Goal: Information Seeking & Learning: Find specific fact

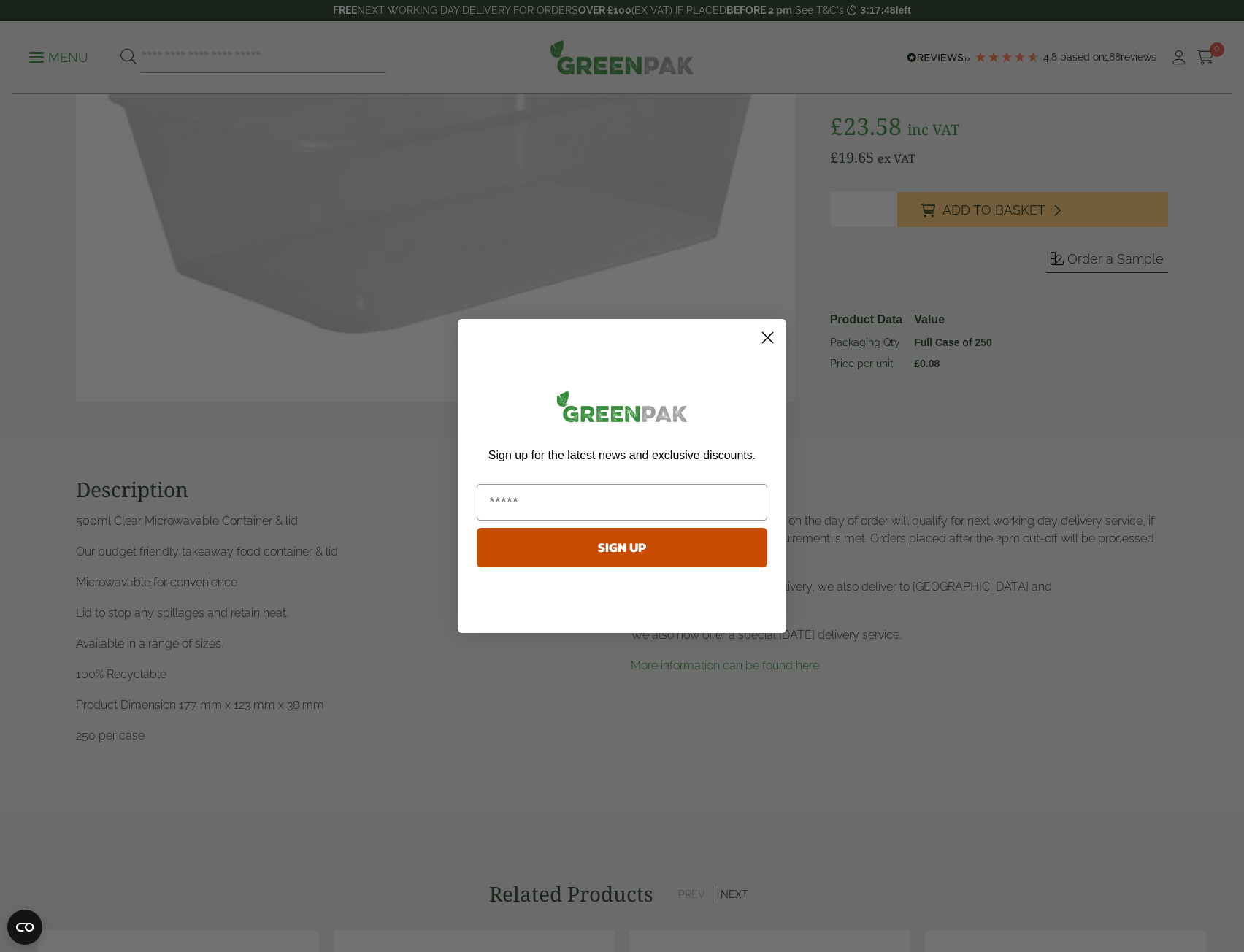
click at [769, 348] on circle "Close dialog" at bounding box center [767, 337] width 24 height 24
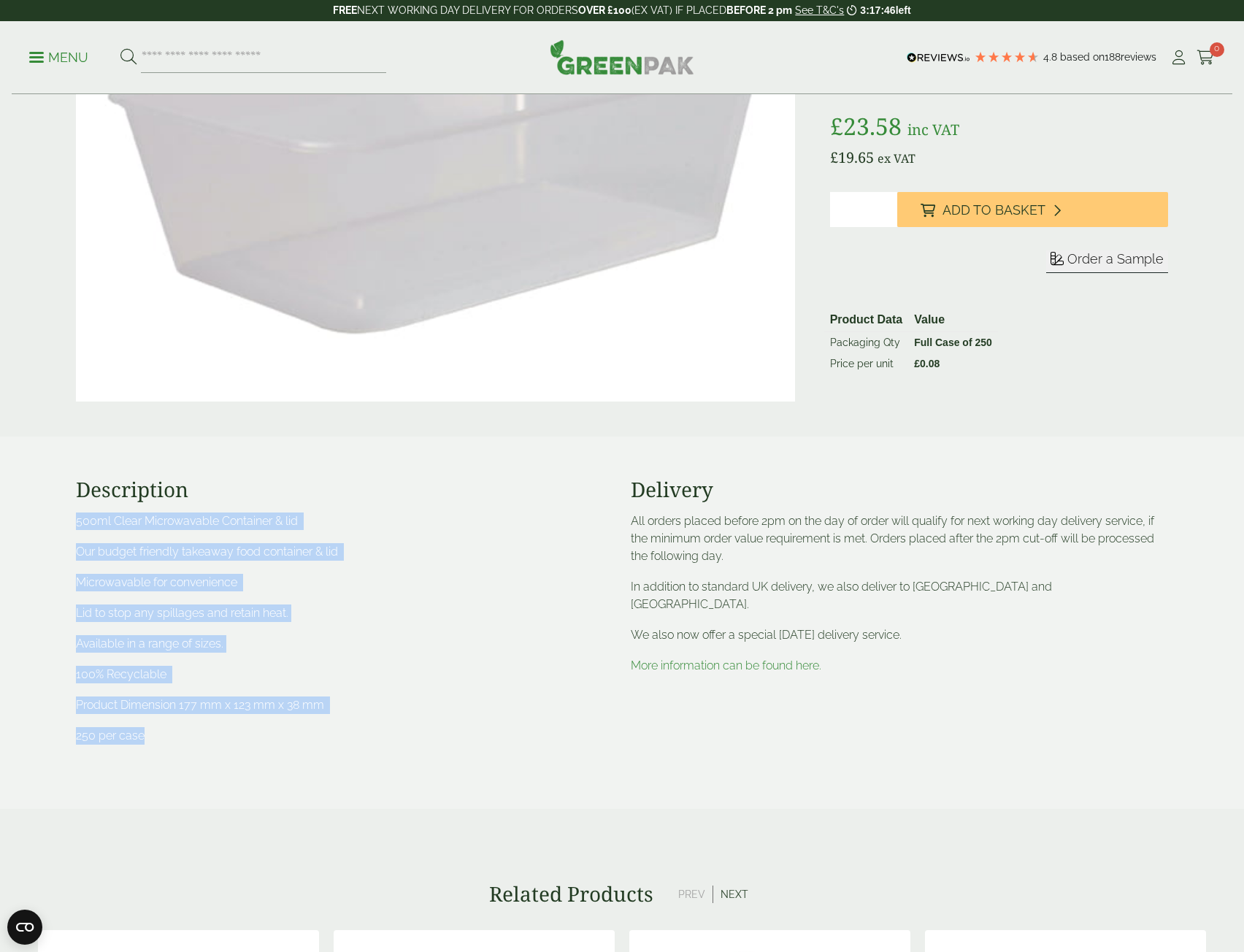
drag, startPoint x: 54, startPoint y: 513, endPoint x: 270, endPoint y: 727, distance: 304.1
click at [270, 727] on section "Description 500ml Clear Microwavable Container & lid Our budget friendly takeaw…" at bounding box center [622, 623] width 1244 height 372
click at [77, 522] on p "500ml Clear Microwavable Container & lid" at bounding box center [344, 521] width 537 height 18
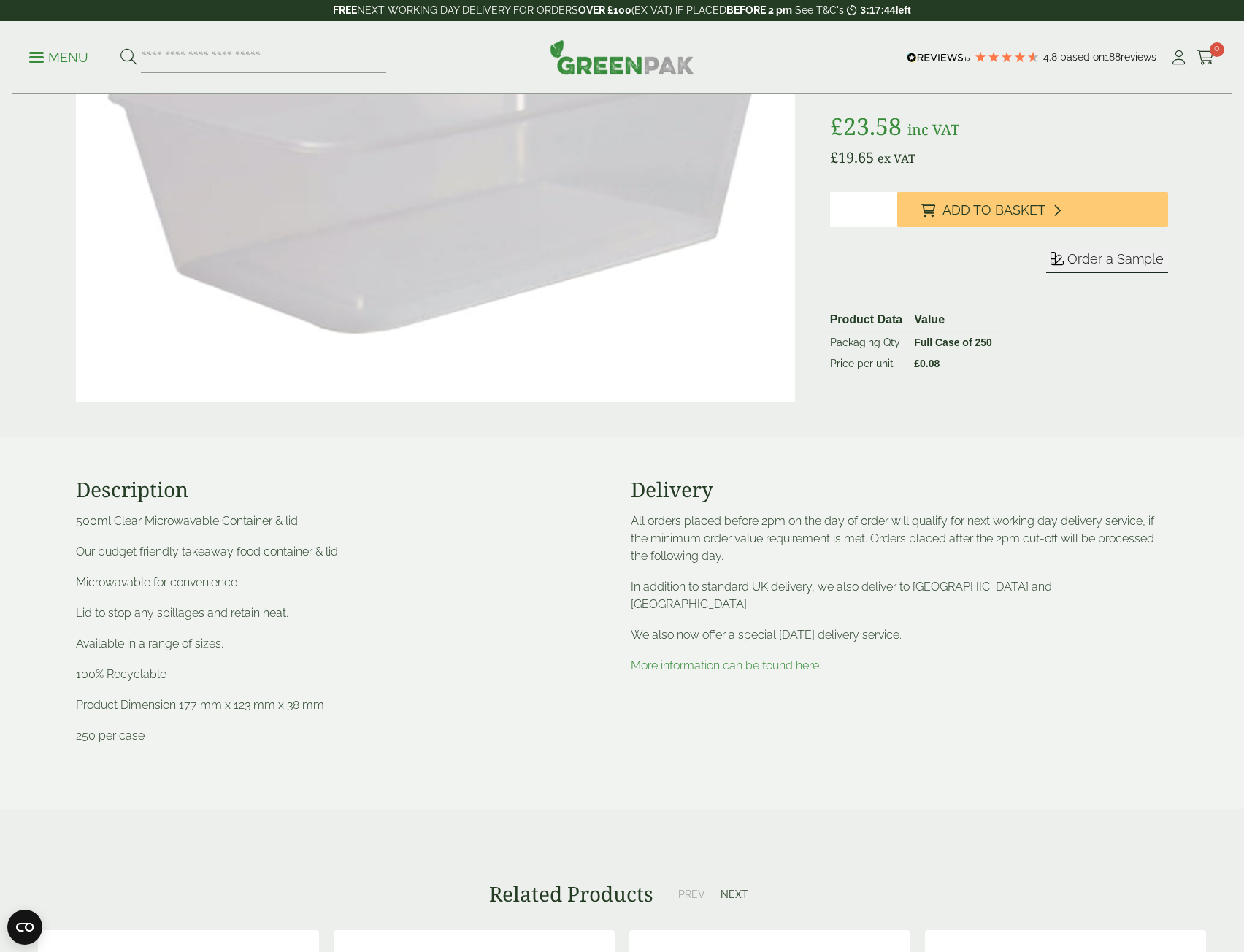
click at [74, 519] on div "Description 500ml Clear Microwavable Container & lid Our budget friendly takeaw…" at bounding box center [345, 622] width 555 height 290
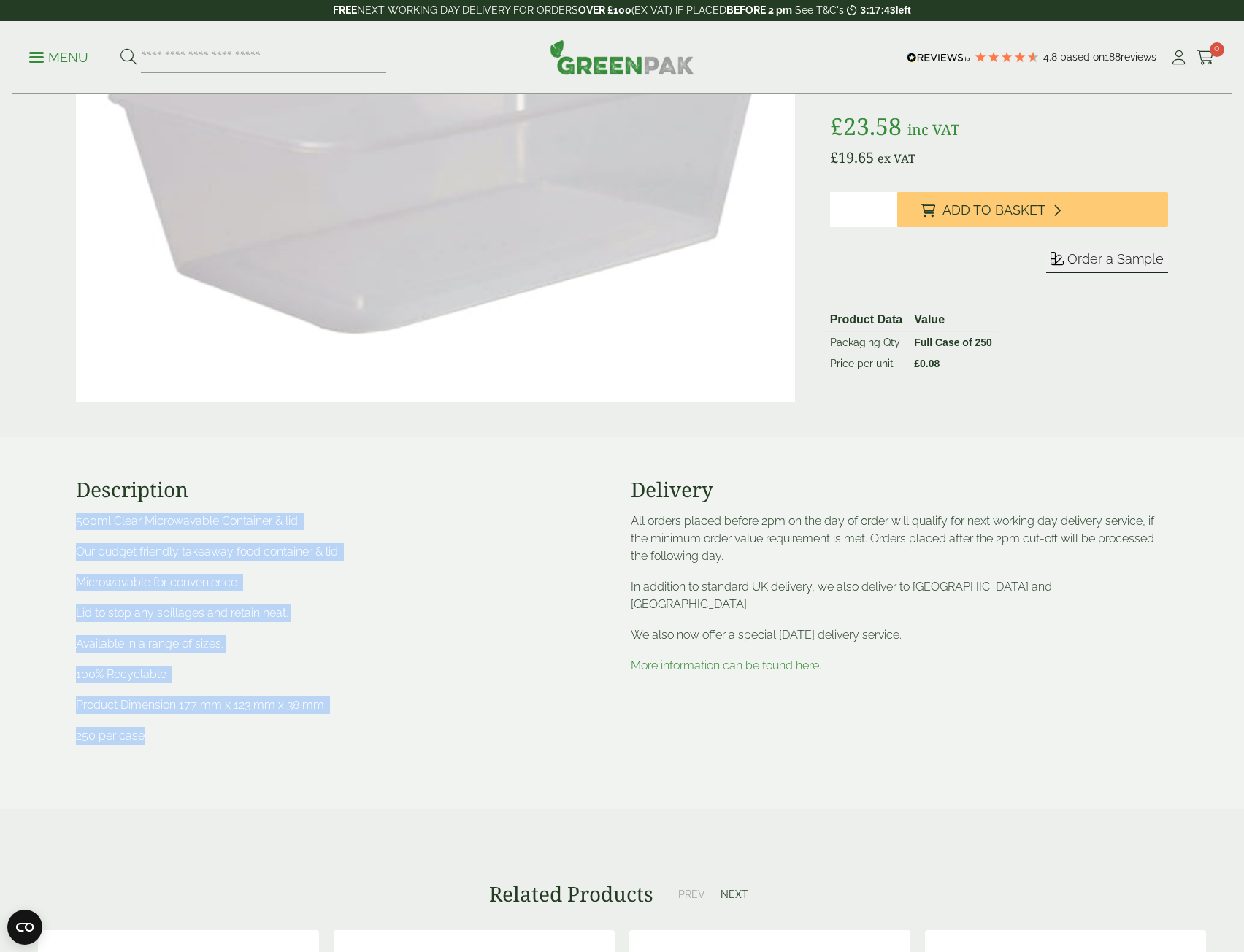
drag, startPoint x: 76, startPoint y: 525, endPoint x: 291, endPoint y: 735, distance: 300.5
click at [291, 735] on div "500ml Clear Microwavable Container & lid Our budget friendly takeaway food cont…" at bounding box center [344, 628] width 537 height 232
copy div "500ml Clear Microwavable Container & lid Our budget friendly takeaway food cont…"
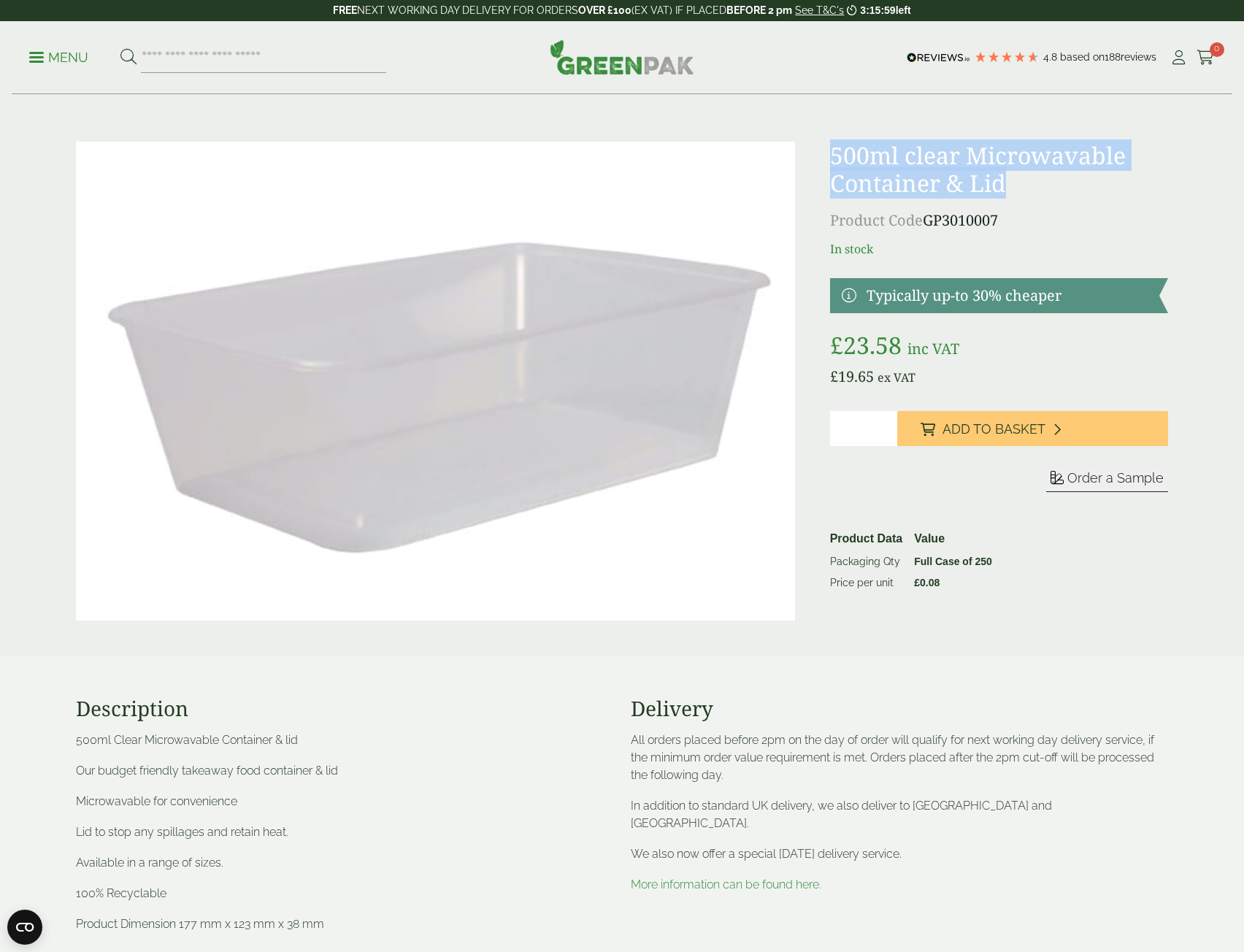
drag, startPoint x: 836, startPoint y: 159, endPoint x: 1013, endPoint y: 185, distance: 178.9
click at [1013, 185] on h1 "500ml clear Microwavable Container & Lid" at bounding box center [999, 169] width 338 height 56
copy h1 "500ml clear Microwavable Container & Lid"
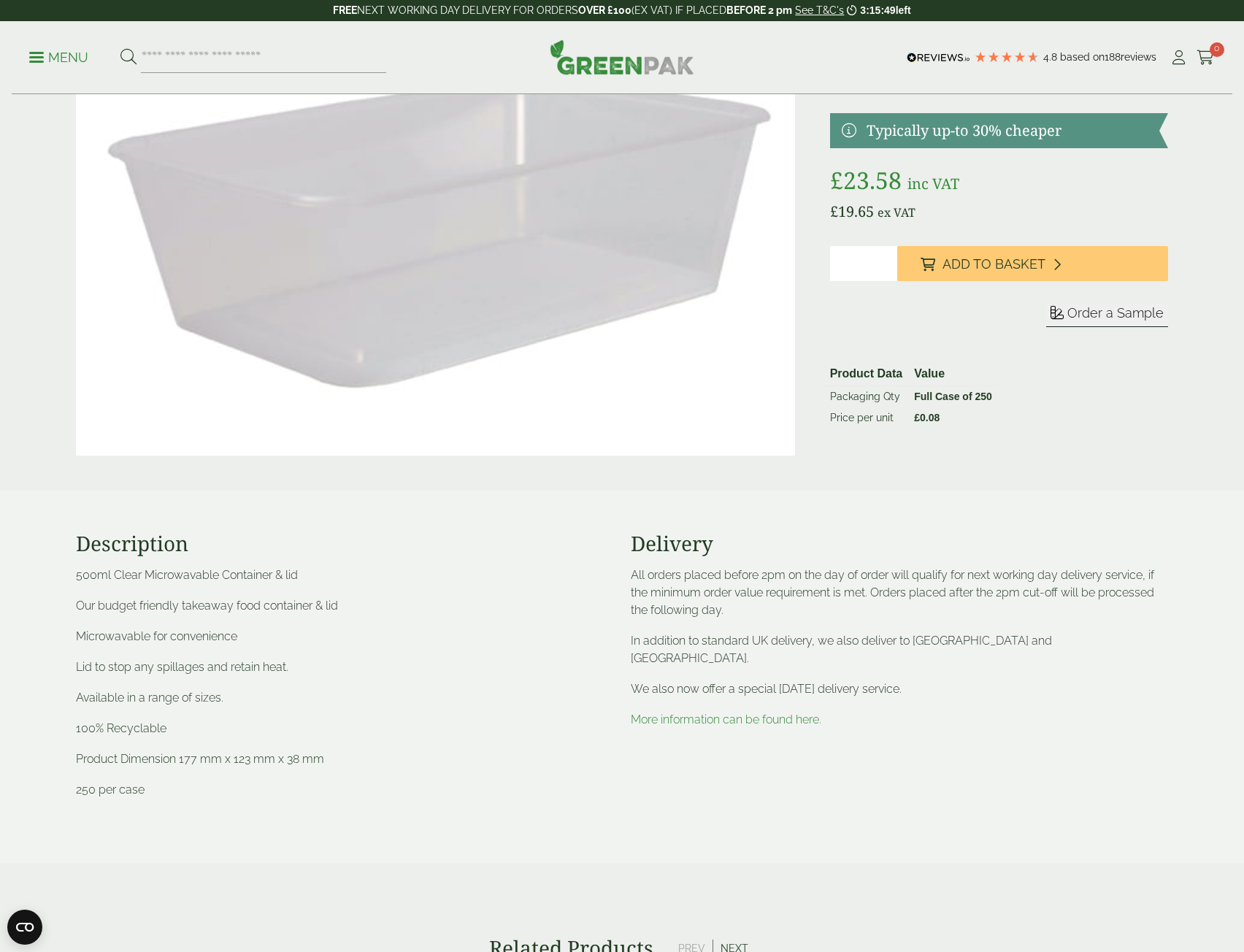
scroll to position [25, 0]
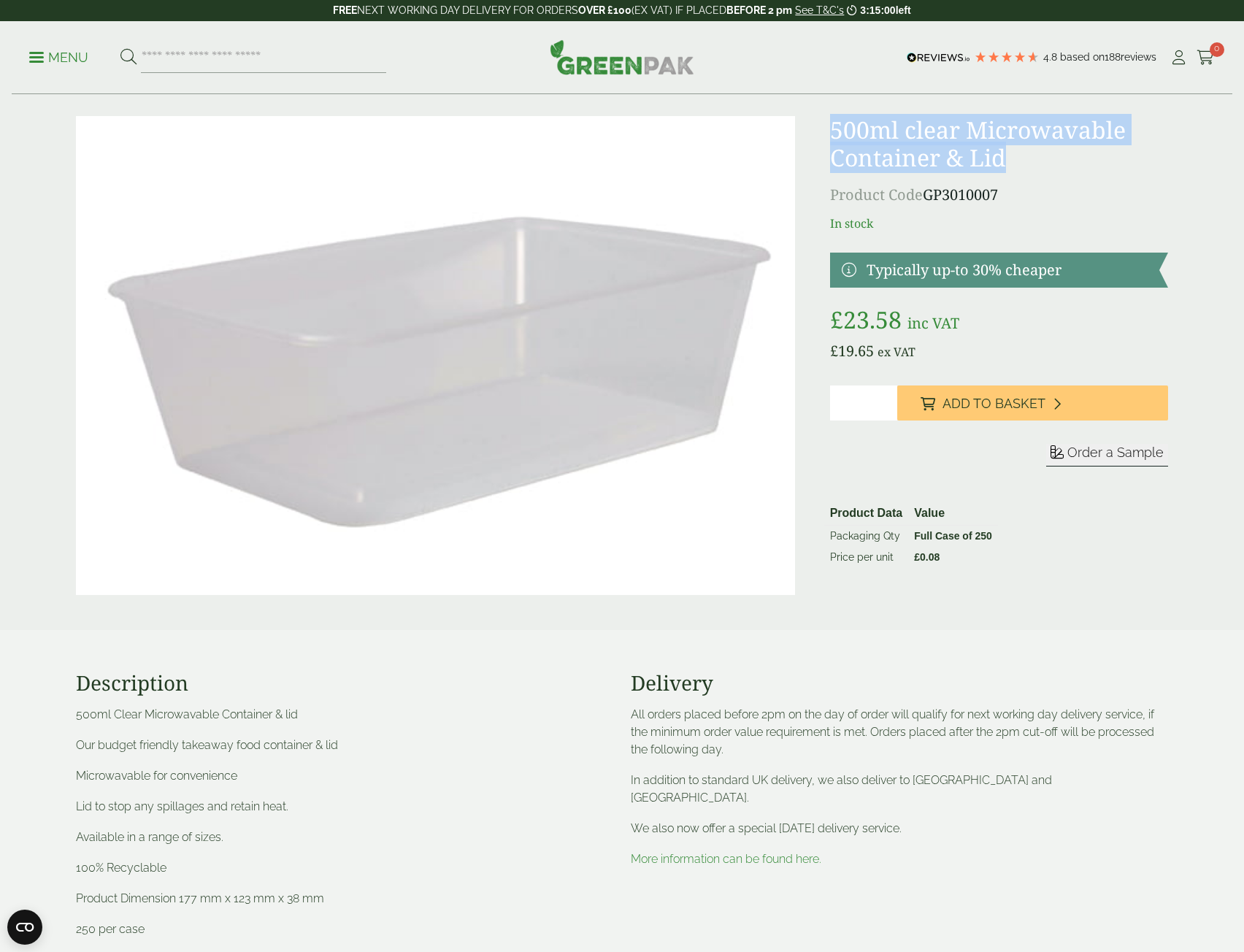
copy h1 "500ml clear Microwavable Container & Lid"
